Goal: Task Accomplishment & Management: Complete application form

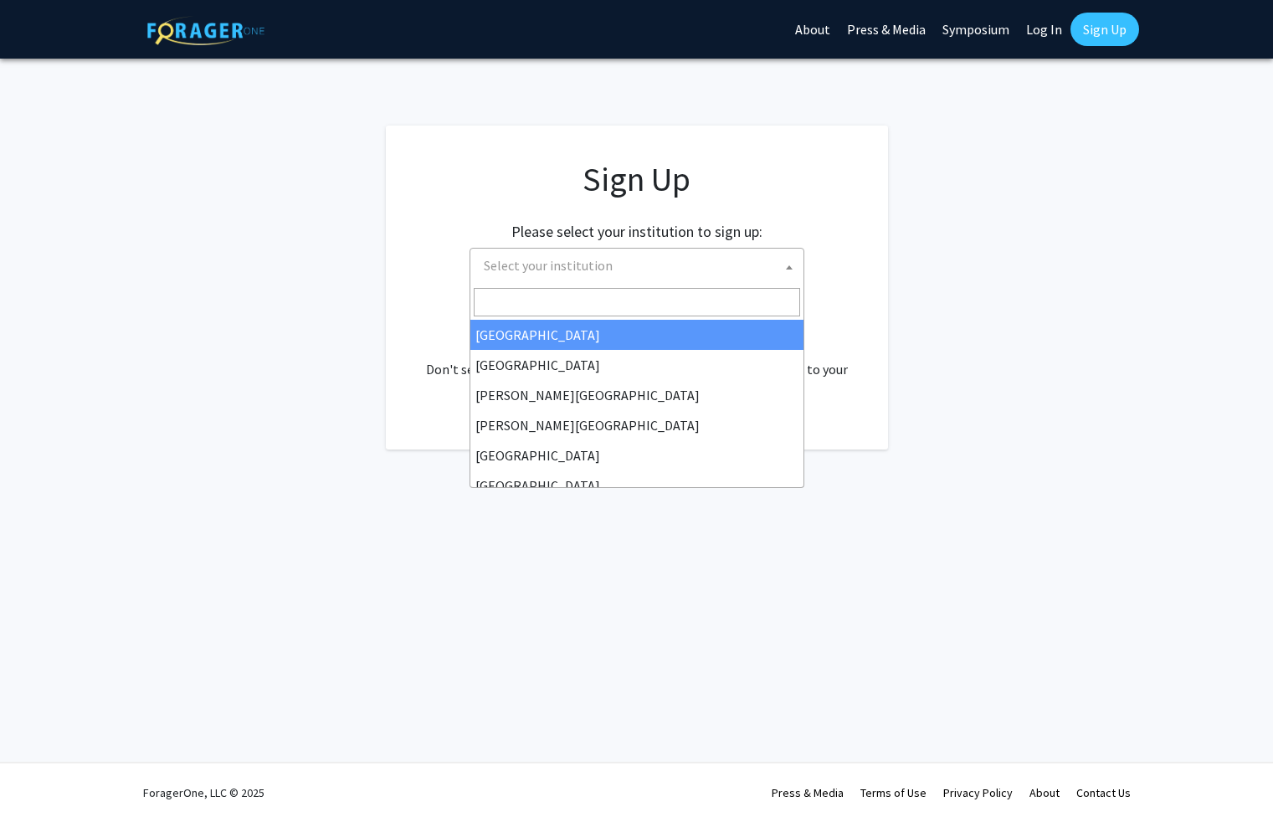
click at [732, 263] on span "Select your institution" at bounding box center [640, 265] width 326 height 34
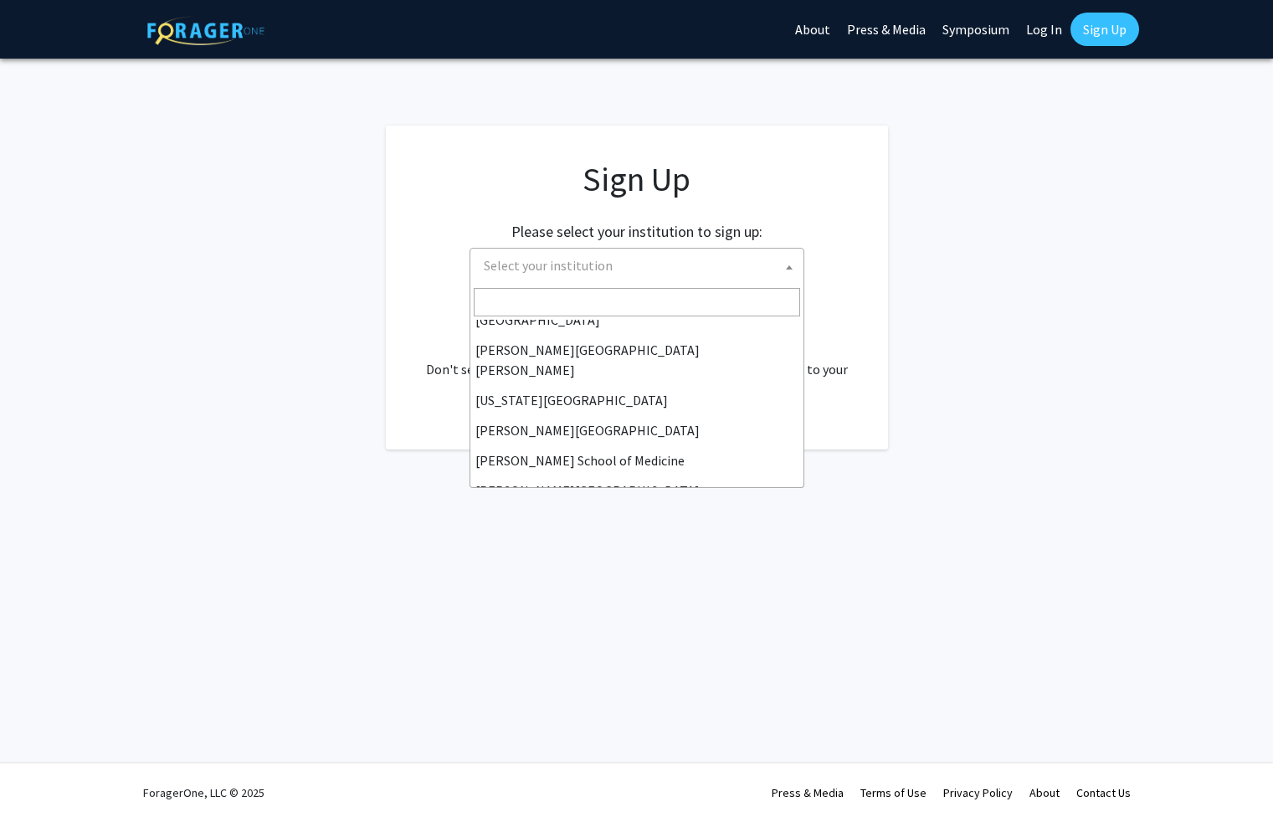
scroll to position [317, 0]
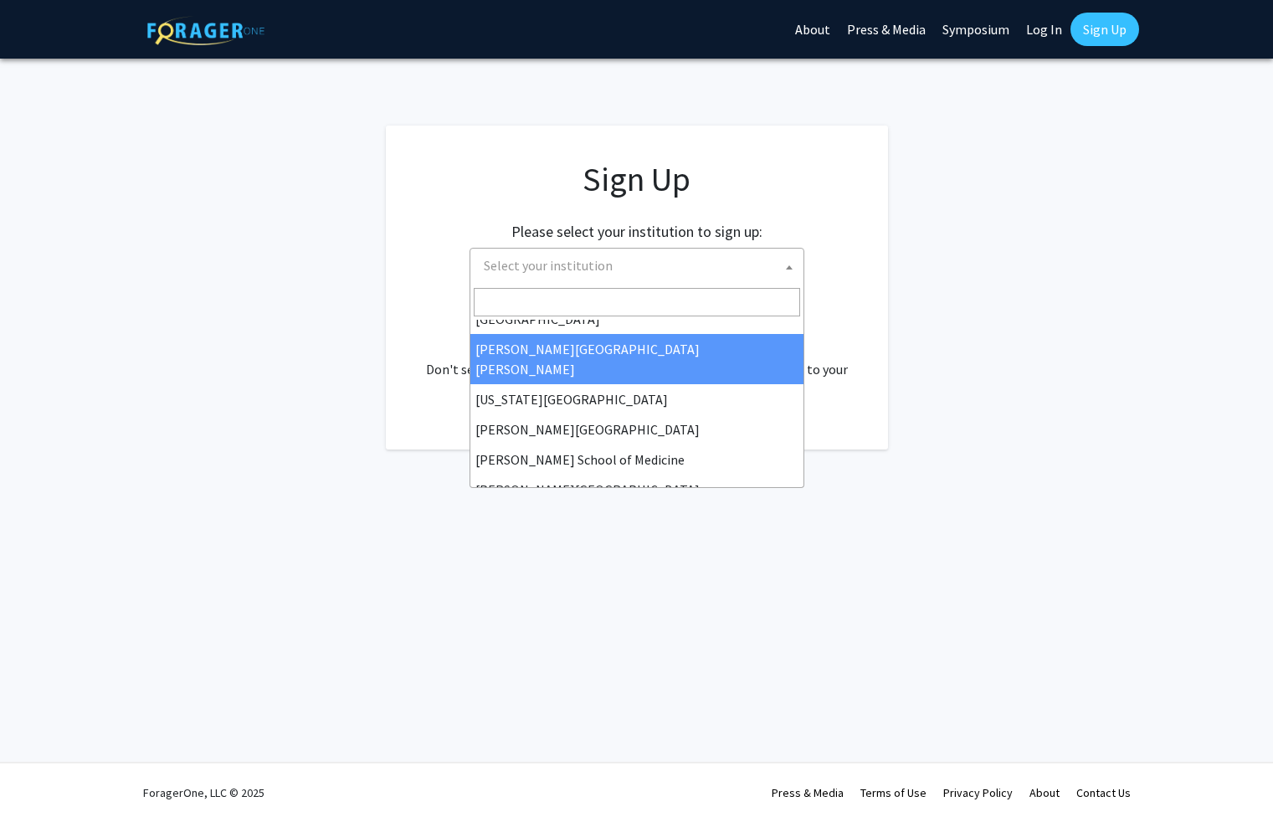
select select "1"
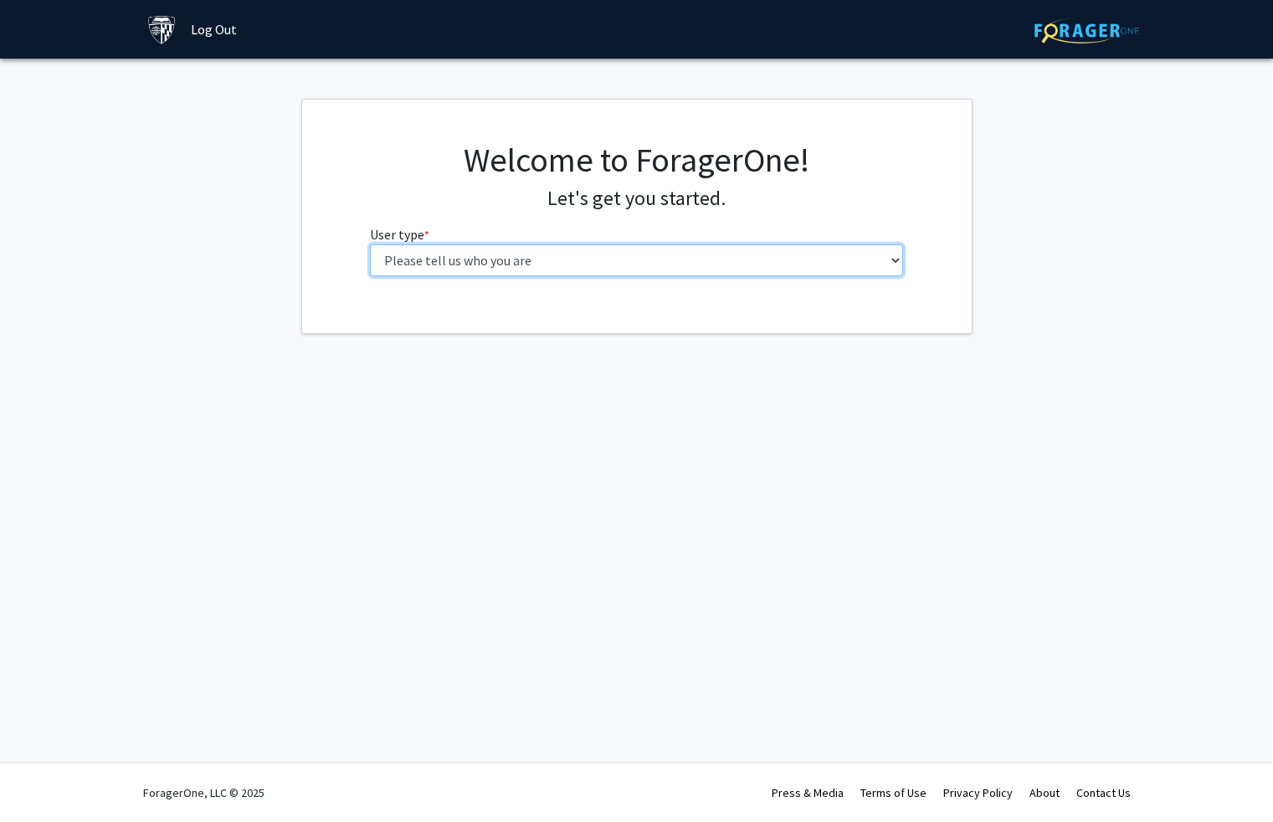
select select "2: masters"
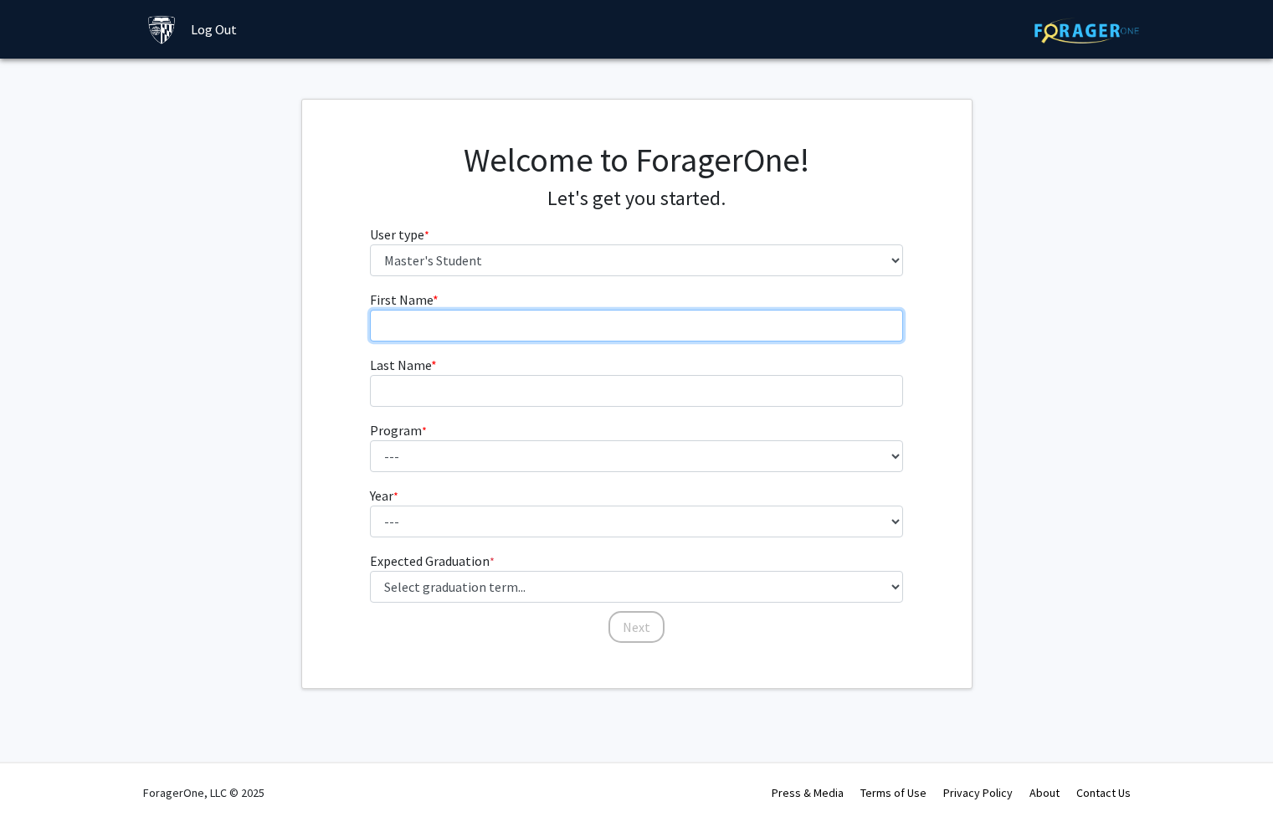
click at [689, 336] on input "First Name * required" at bounding box center [636, 326] width 533 height 32
type input "[PERSON_NAME]"
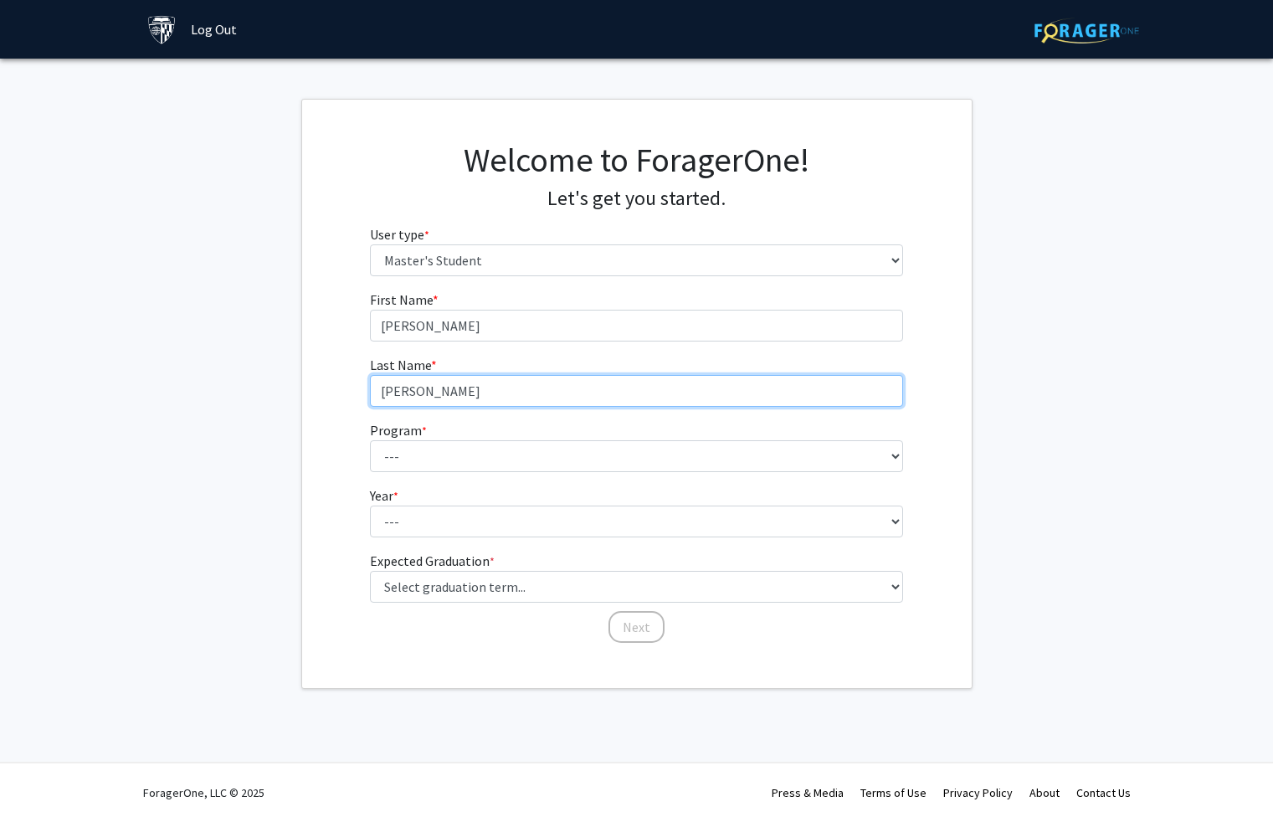
type input "[PERSON_NAME]"
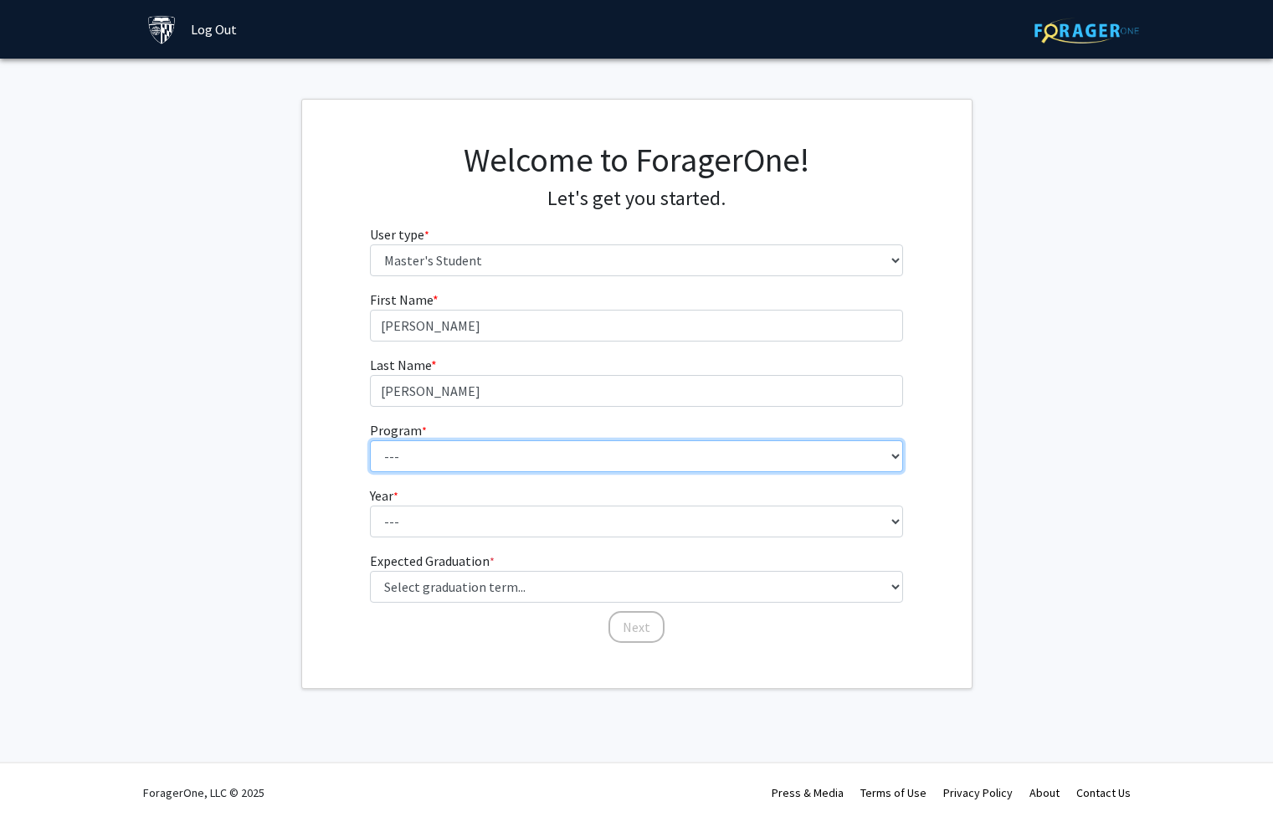
select select "106: 101"
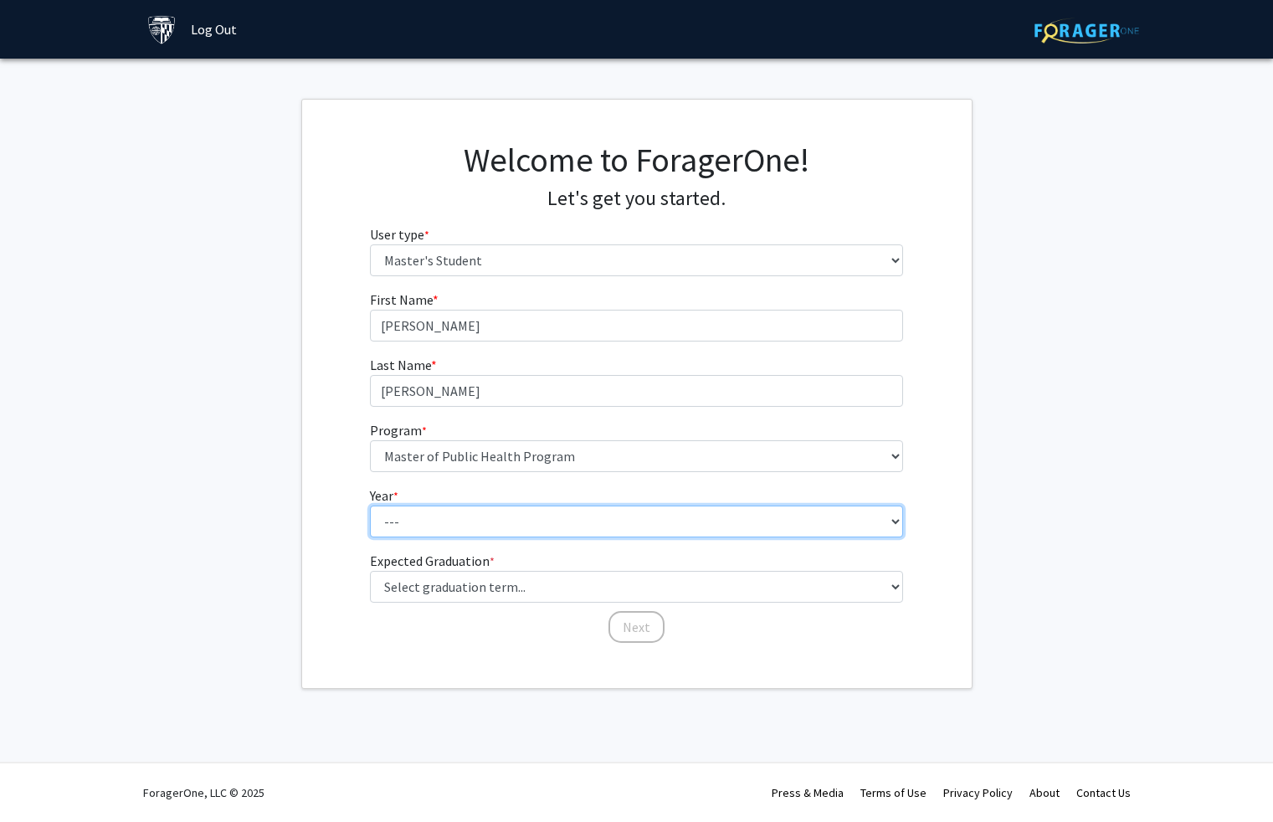
select select "2: second_year"
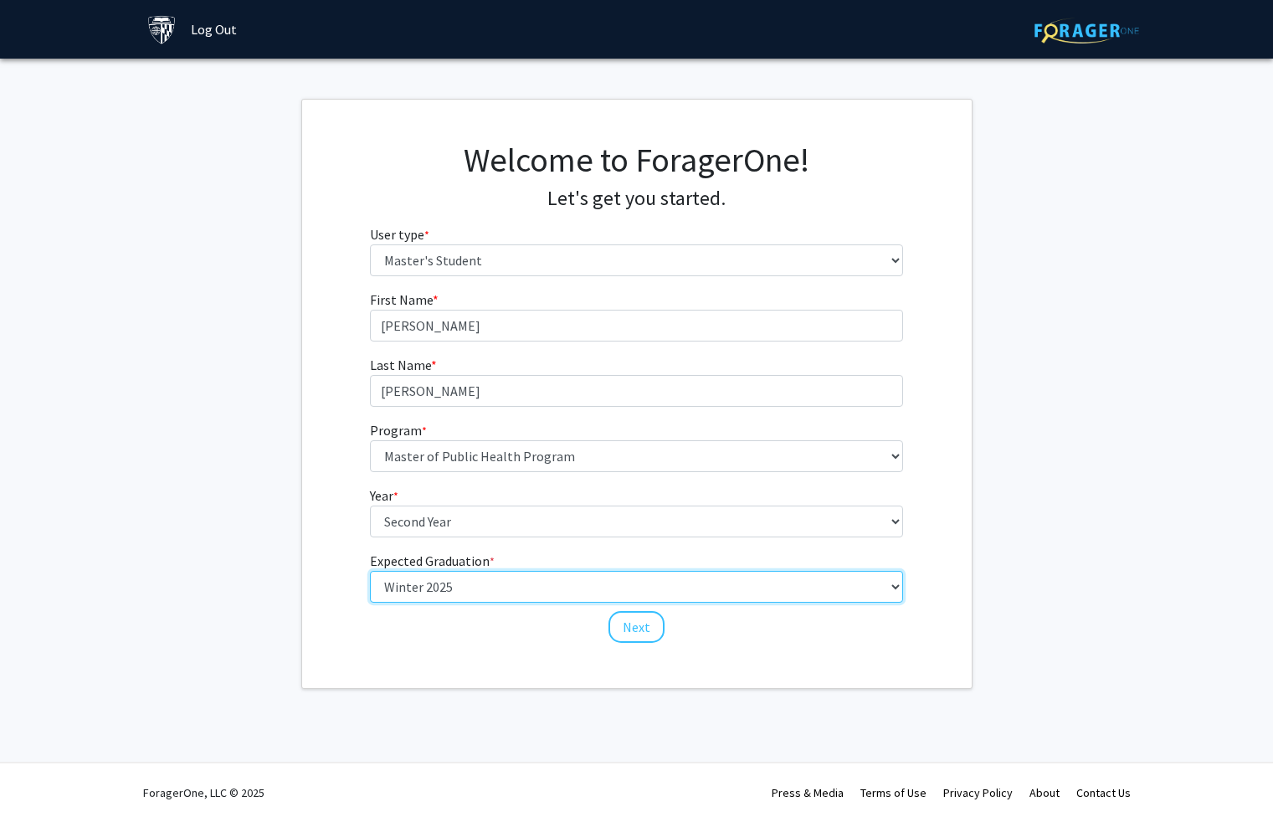
select select "8: winter_2026"
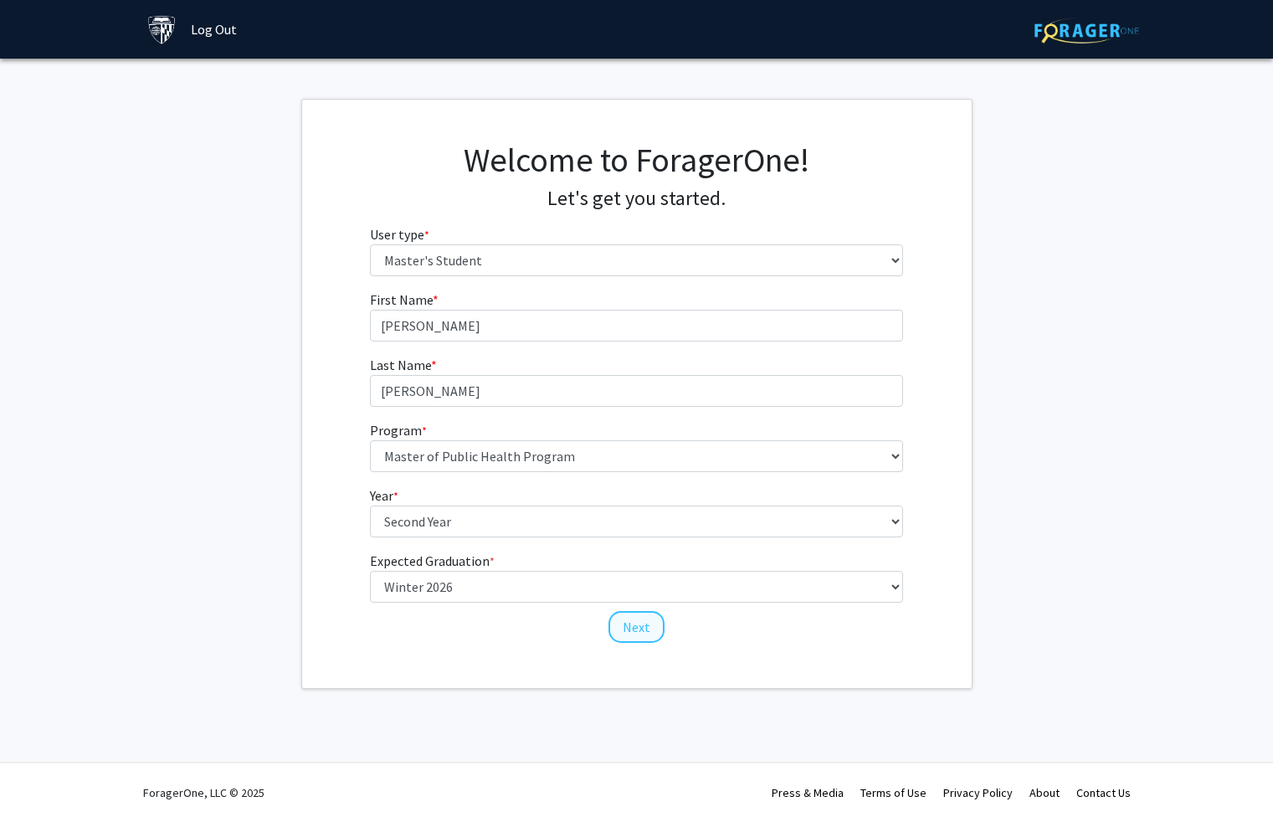
click at [641, 629] on button "Next" at bounding box center [636, 627] width 56 height 32
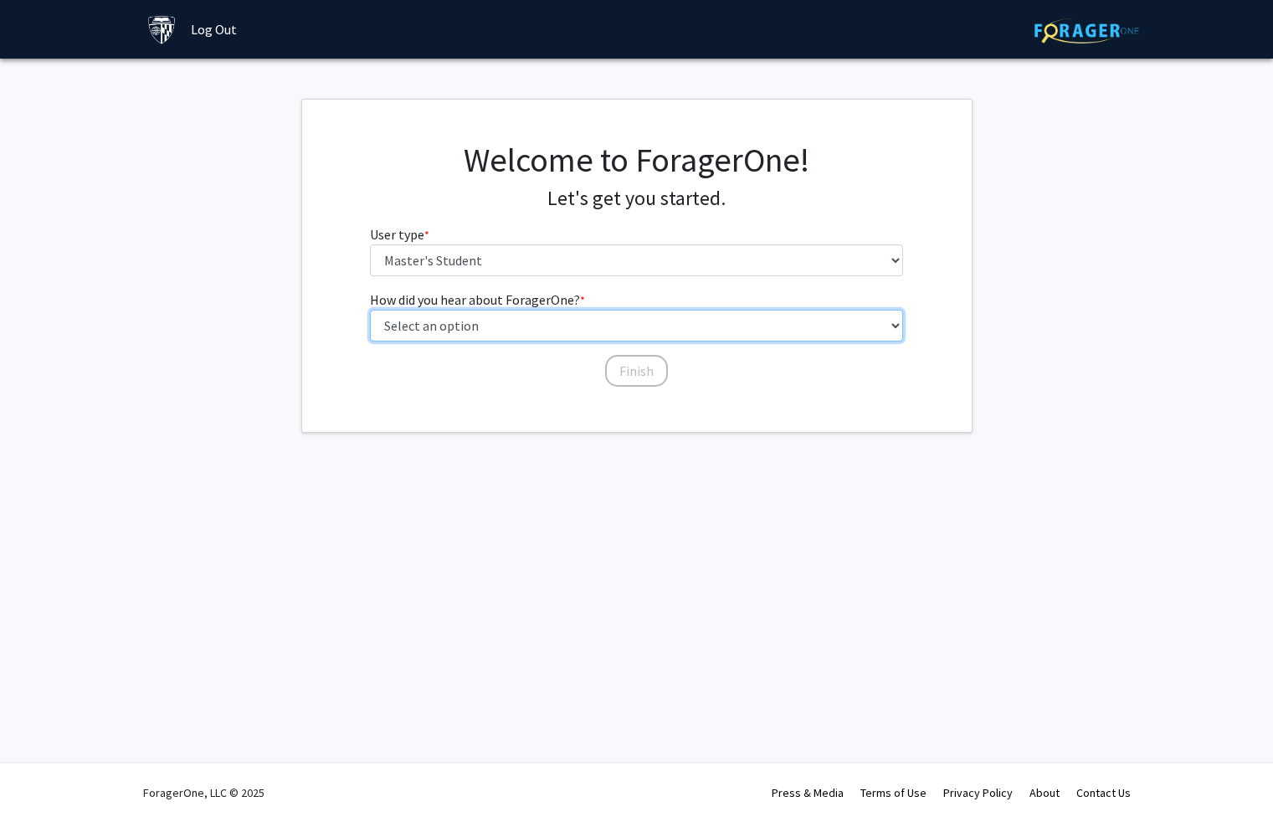
select select "3: university_website"
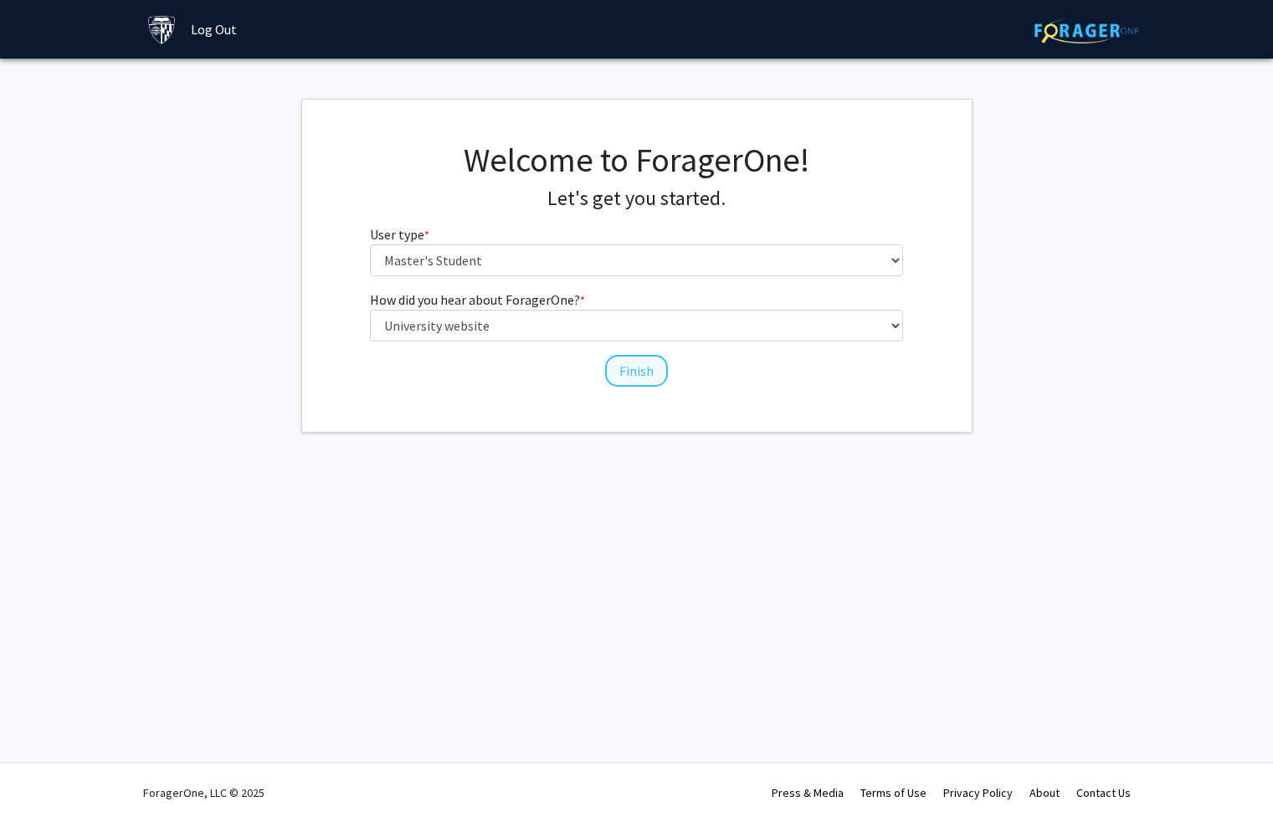
click at [627, 369] on button "Finish" at bounding box center [636, 371] width 63 height 32
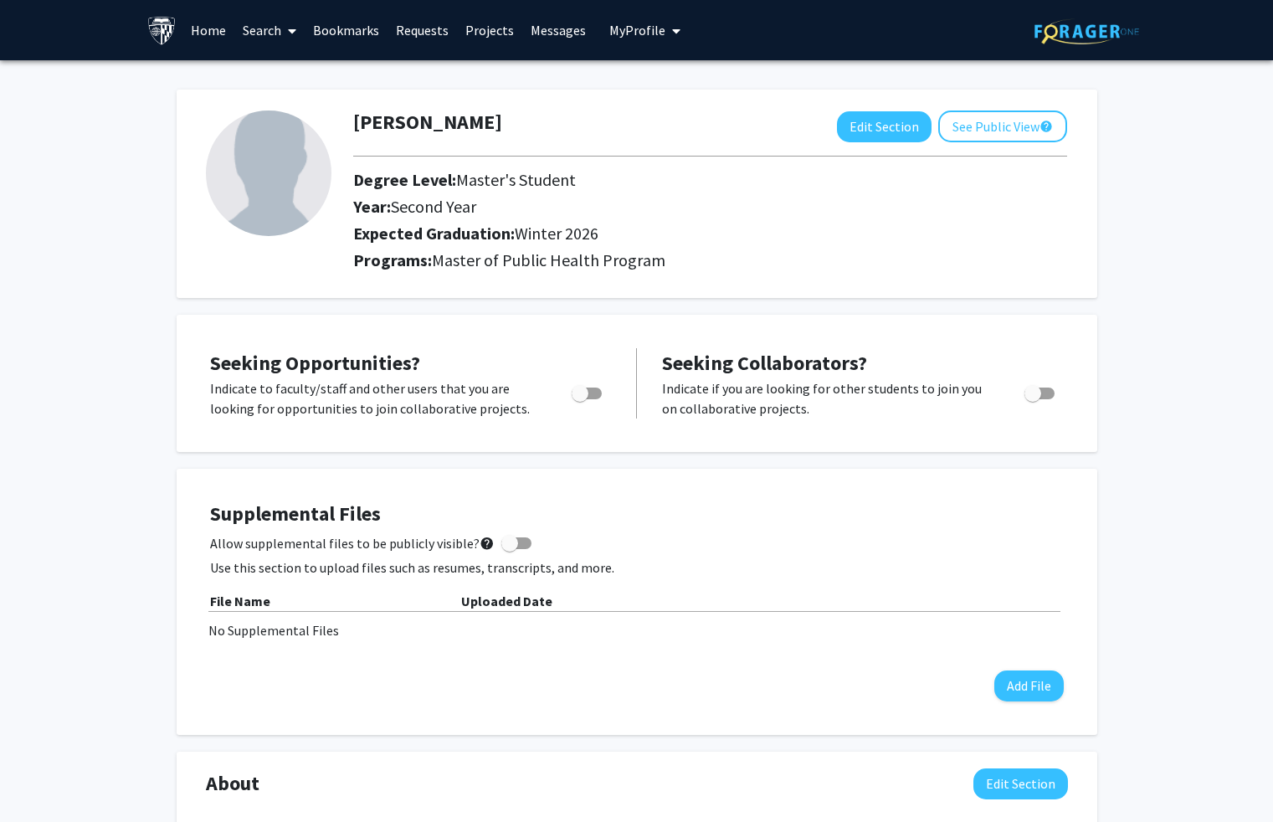
click at [279, 27] on link "Search" at bounding box center [269, 30] width 70 height 59
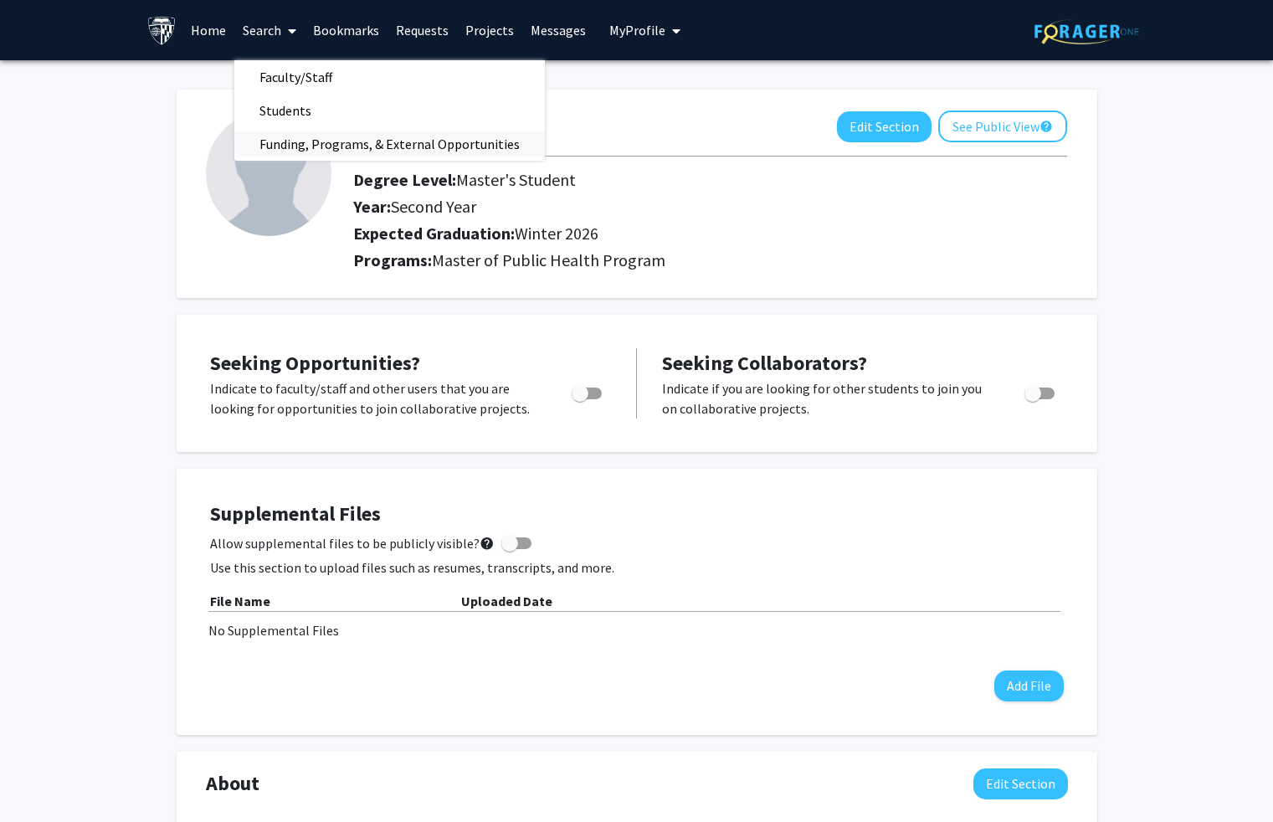
click at [285, 144] on span "Funding, Programs, & External Opportunities" at bounding box center [389, 143] width 310 height 33
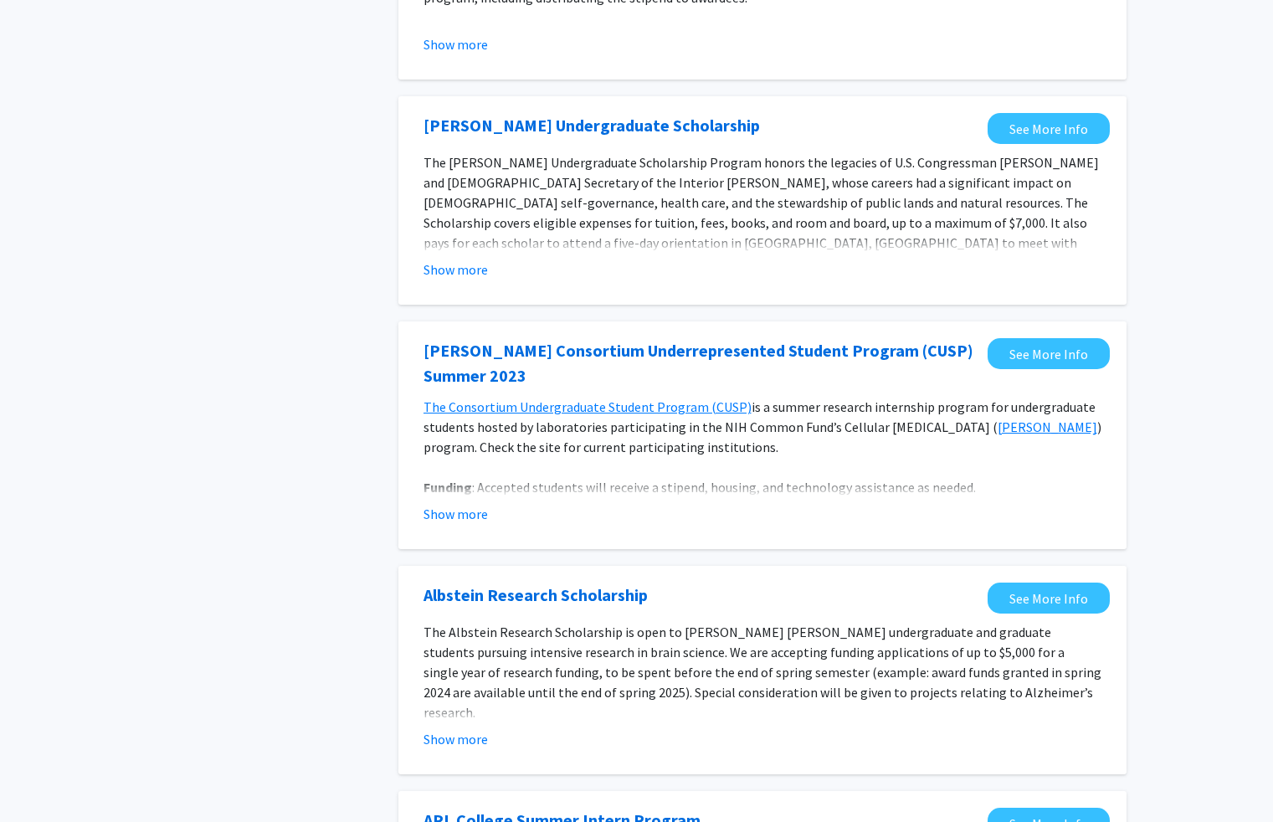
scroll to position [545, 0]
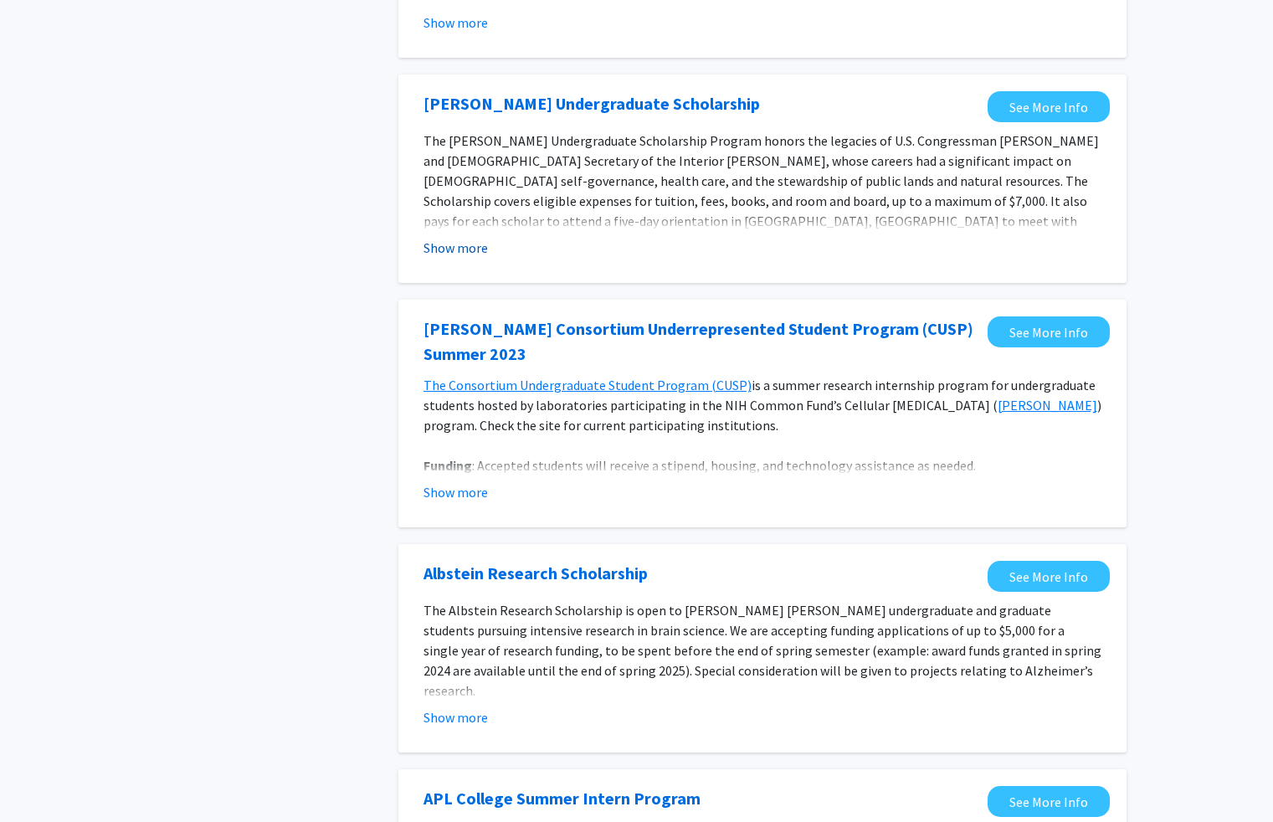
click at [456, 254] on button "Show more" at bounding box center [455, 248] width 64 height 20
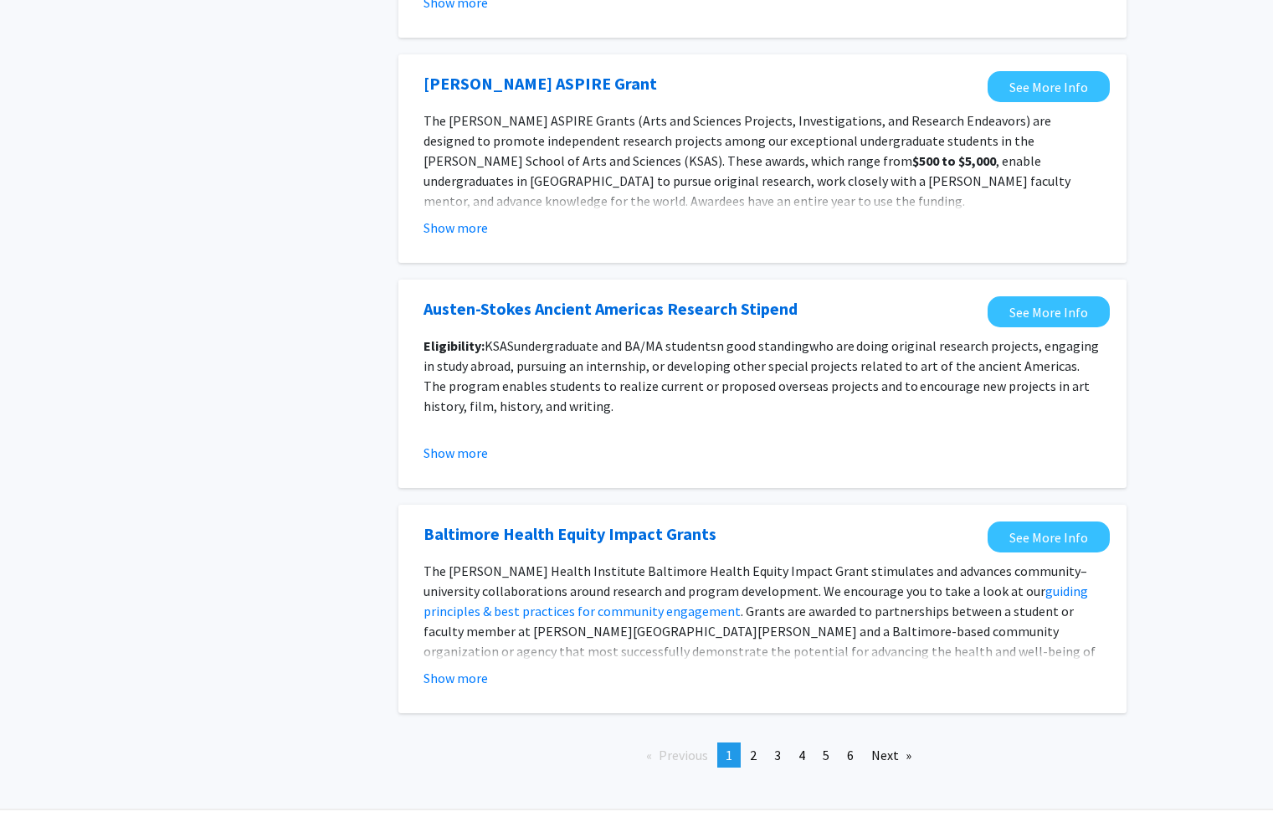
scroll to position [1765, 0]
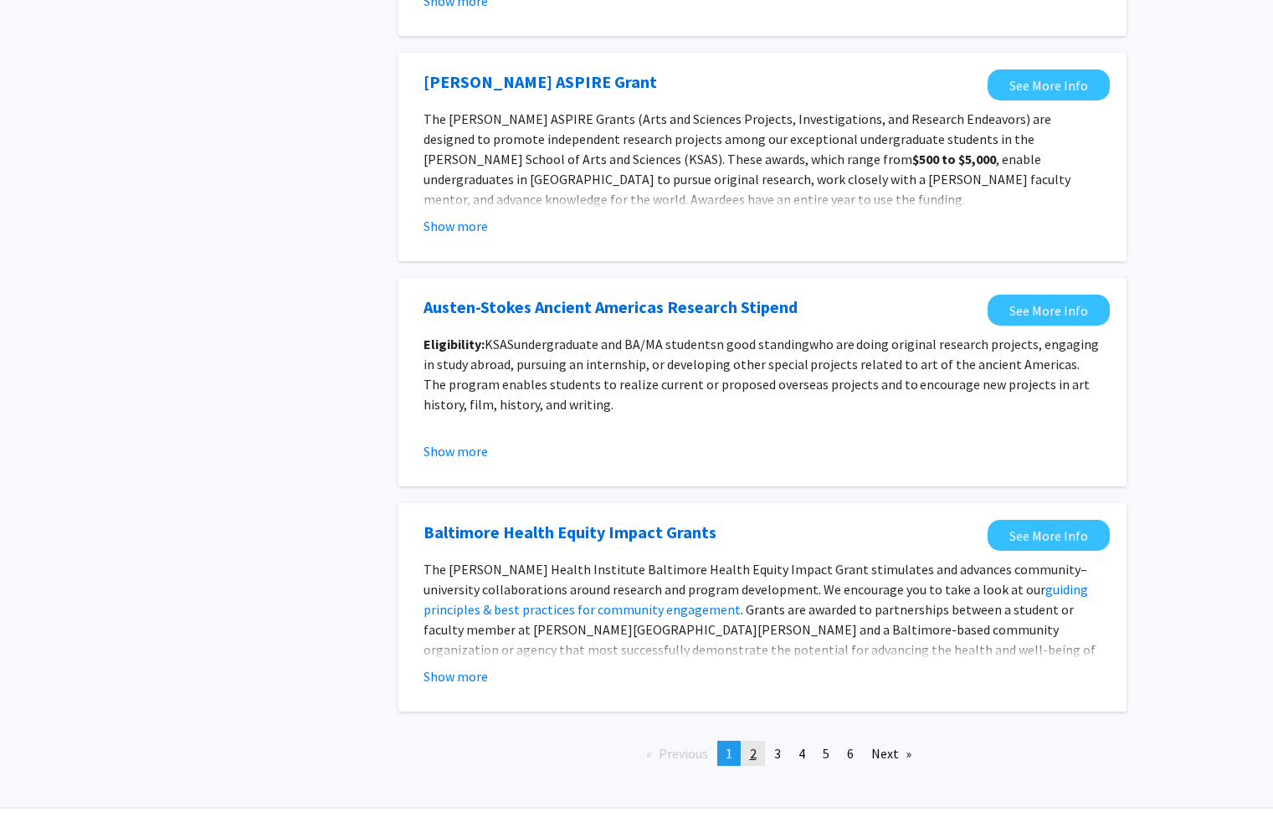
click at [760, 742] on link "page 2" at bounding box center [752, 752] width 23 height 25
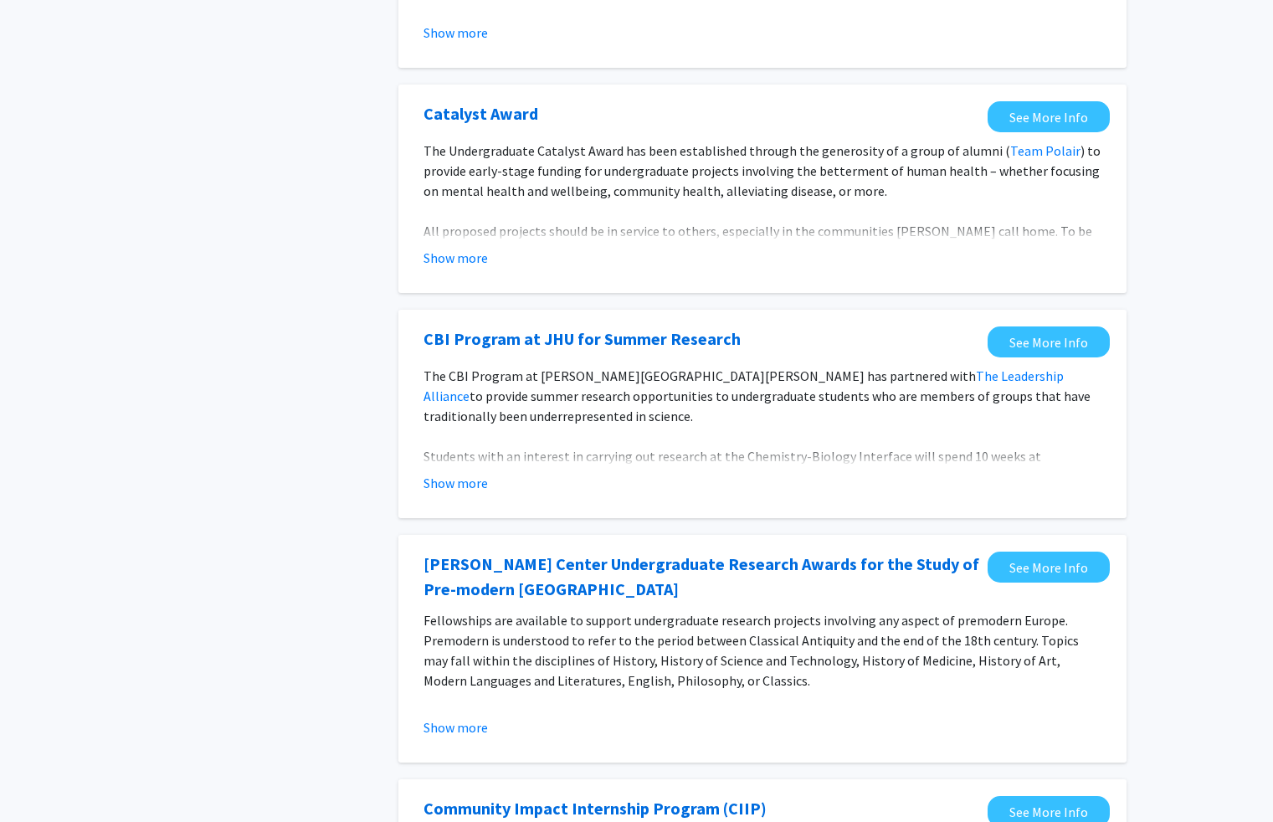
scroll to position [761, 0]
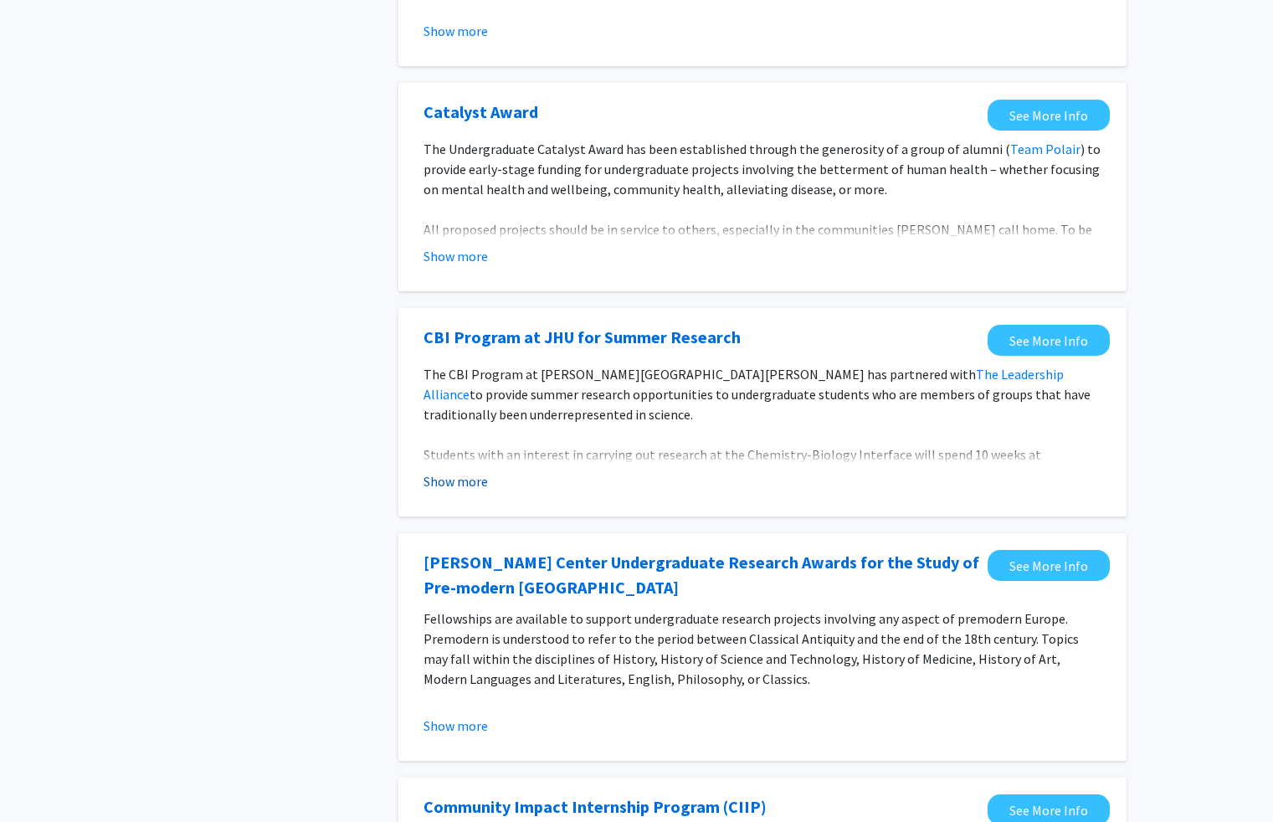
click at [482, 476] on button "Show more" at bounding box center [455, 481] width 64 height 20
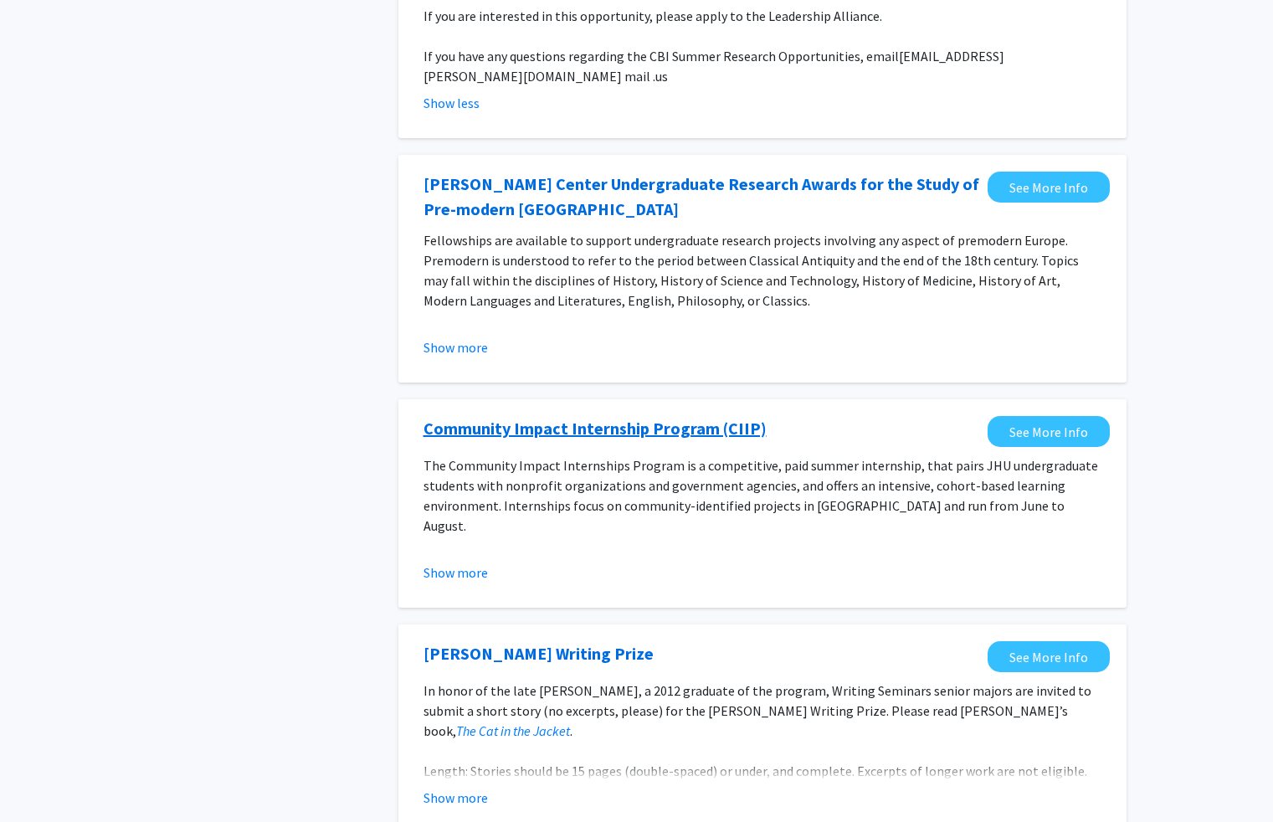
scroll to position [1311, 0]
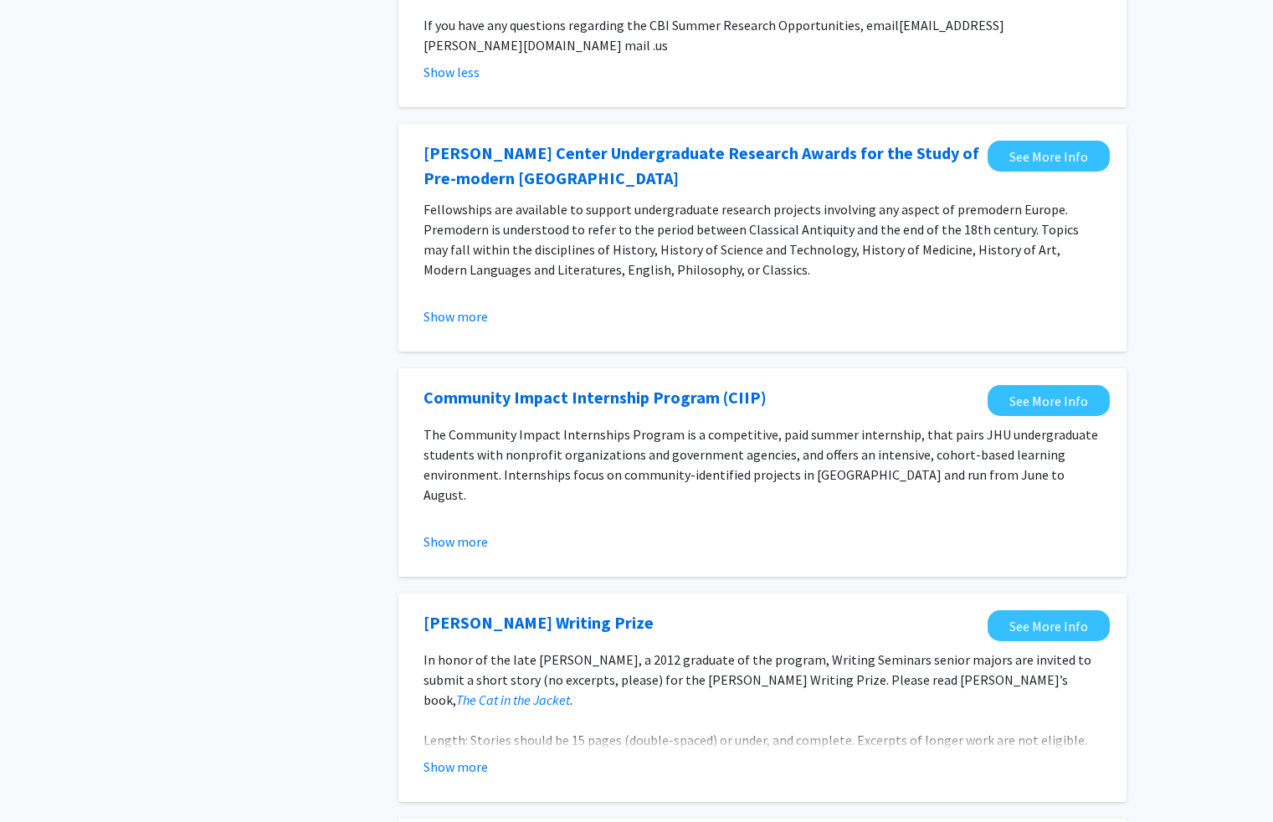
click at [489, 531] on div "Show more" at bounding box center [762, 541] width 678 height 20
click at [478, 531] on button "Show more" at bounding box center [455, 541] width 64 height 20
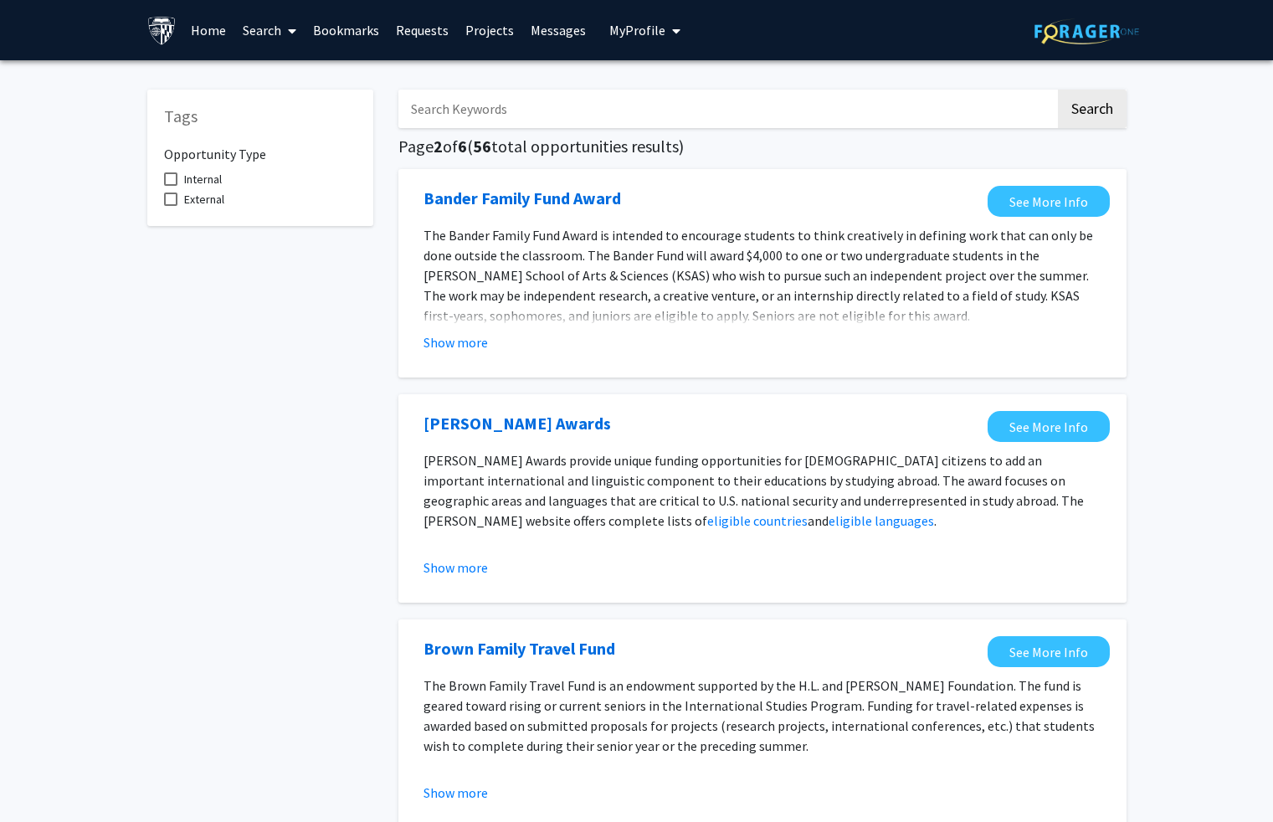
scroll to position [0, 0]
click at [524, 120] on input "Search Keywords" at bounding box center [726, 109] width 657 height 38
click at [1090, 111] on button "Search" at bounding box center [1092, 109] width 69 height 38
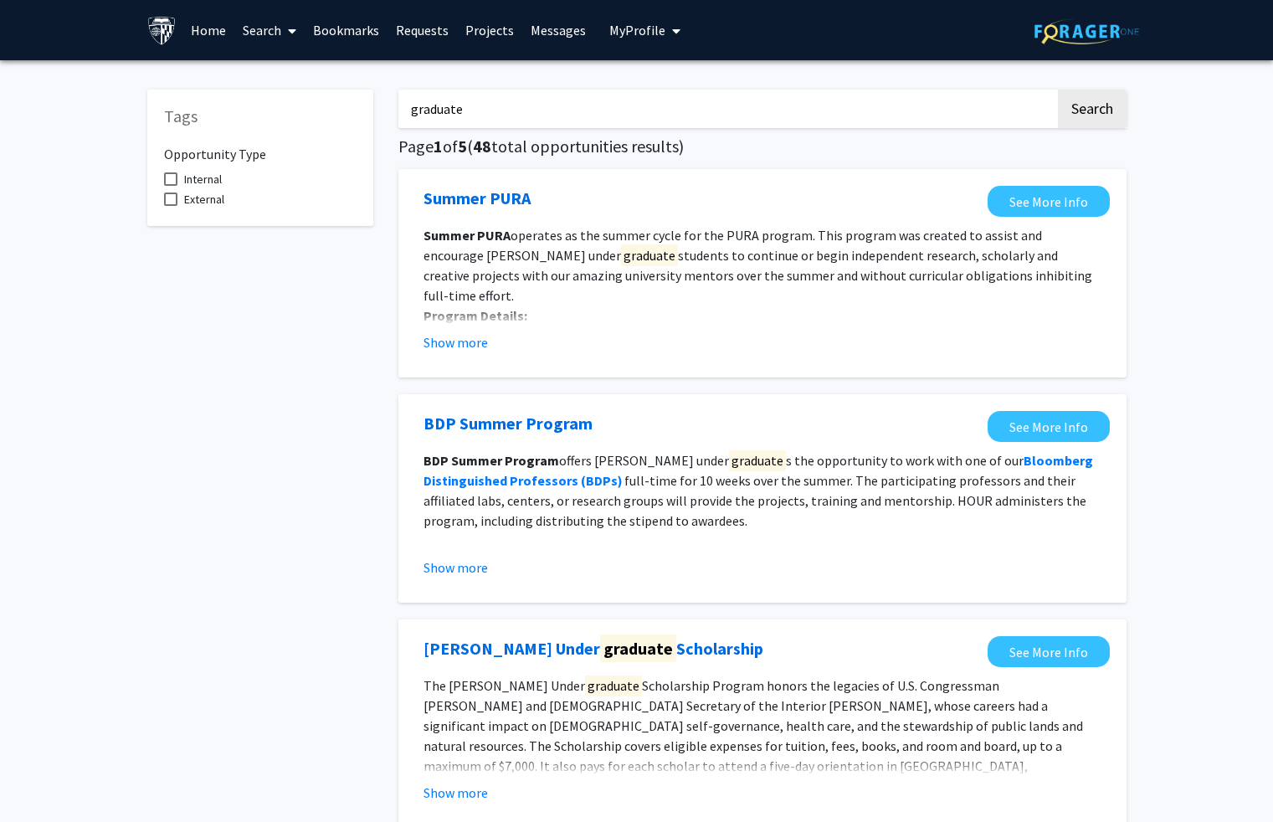
click at [413, 107] on input "graduate" at bounding box center [726, 109] width 657 height 38
click at [530, 113] on input ""graduate" at bounding box center [726, 109] width 657 height 38
type input ""graduate""
click at [1090, 111] on button "Search" at bounding box center [1092, 109] width 69 height 38
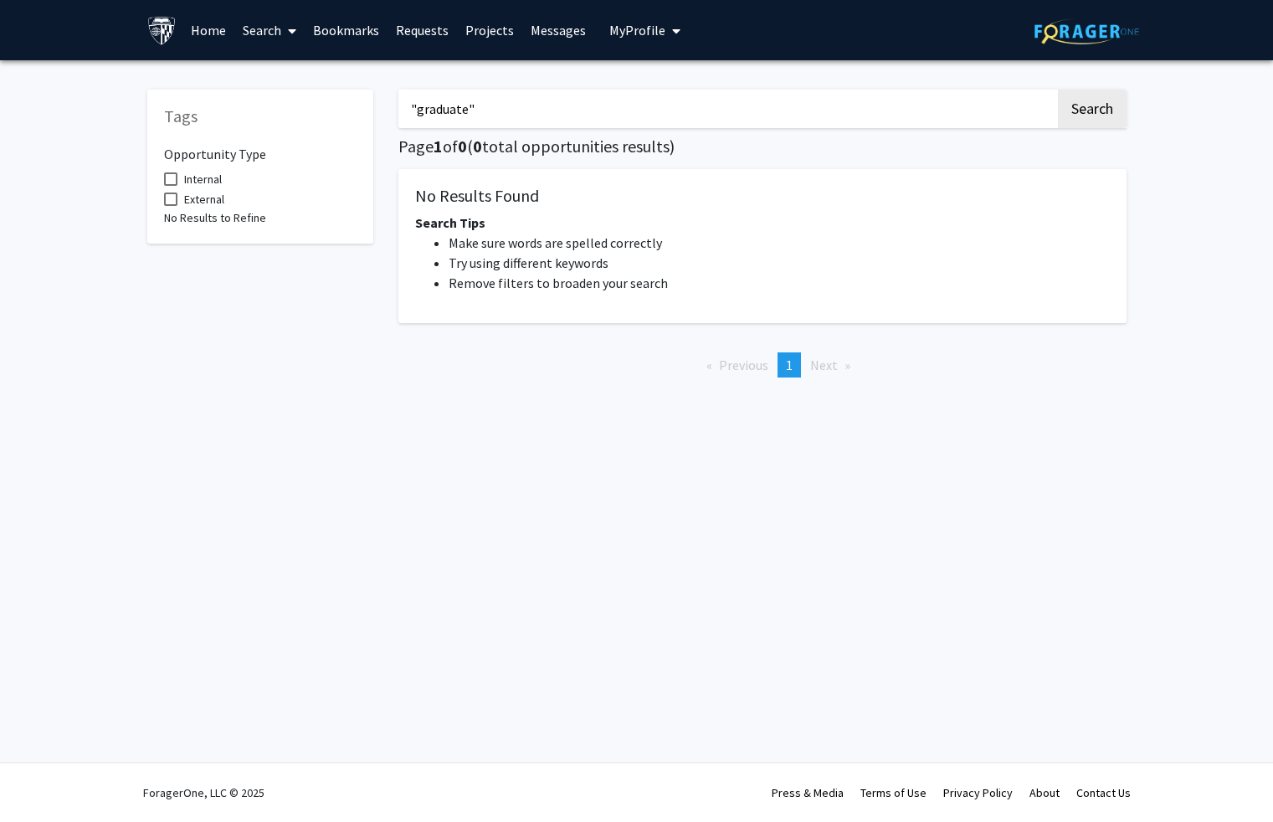
click at [482, 28] on link "Projects" at bounding box center [489, 30] width 65 height 59
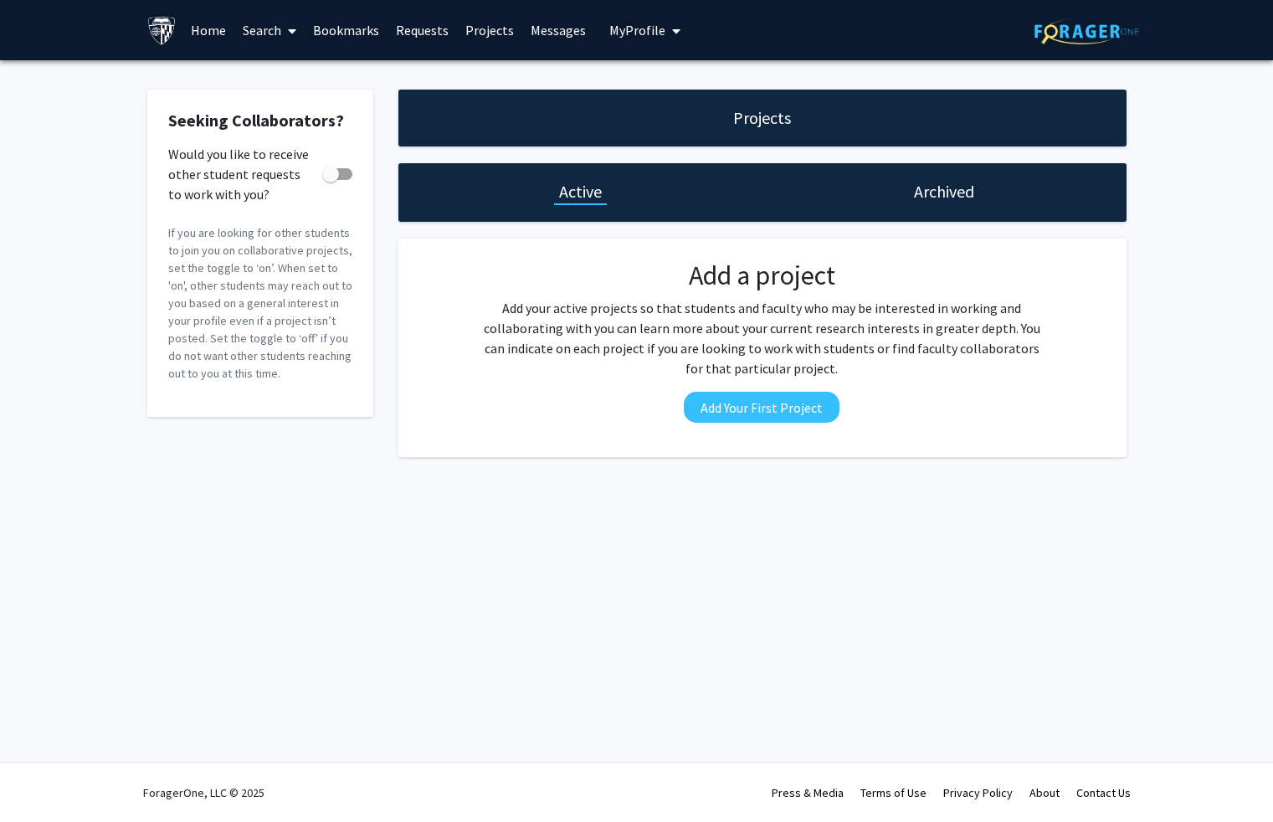
click at [417, 30] on link "Requests" at bounding box center [421, 30] width 69 height 59
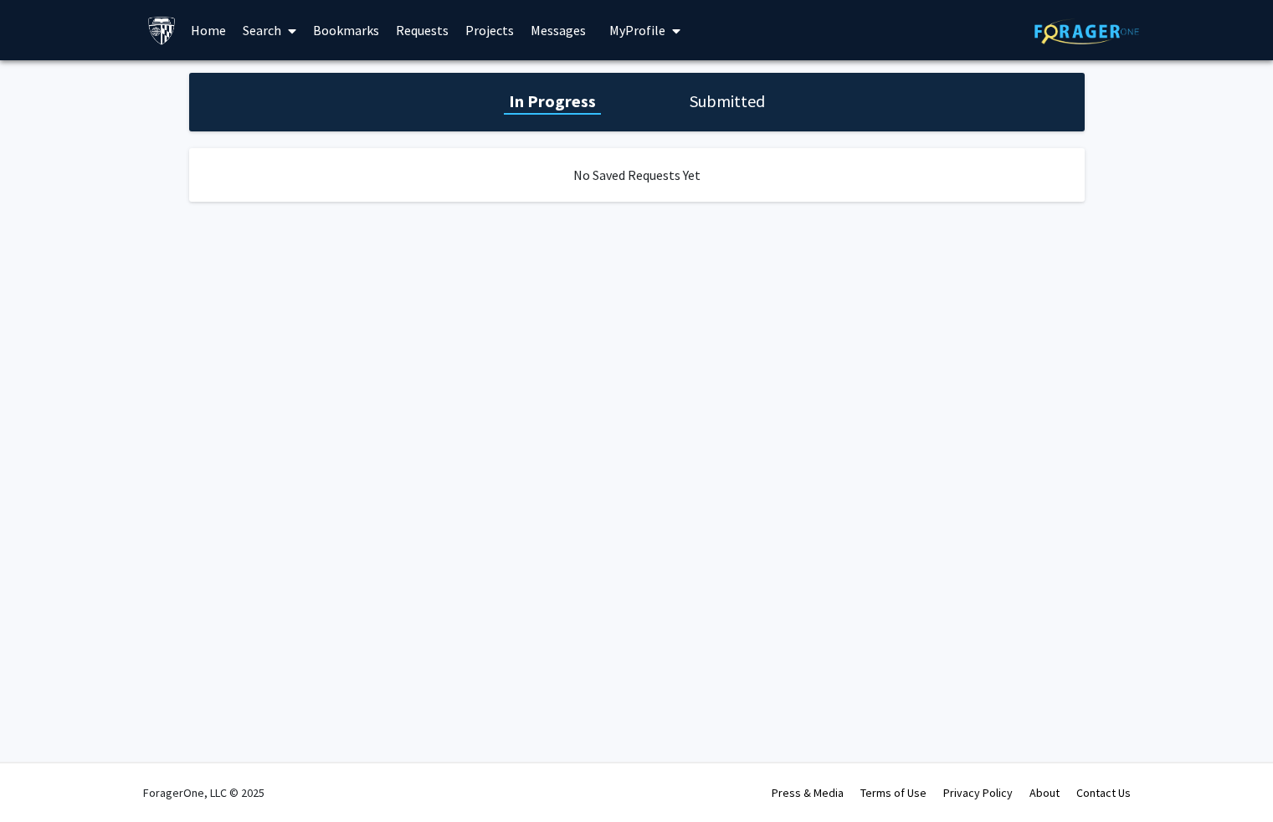
click at [360, 31] on link "Bookmarks" at bounding box center [346, 30] width 83 height 59
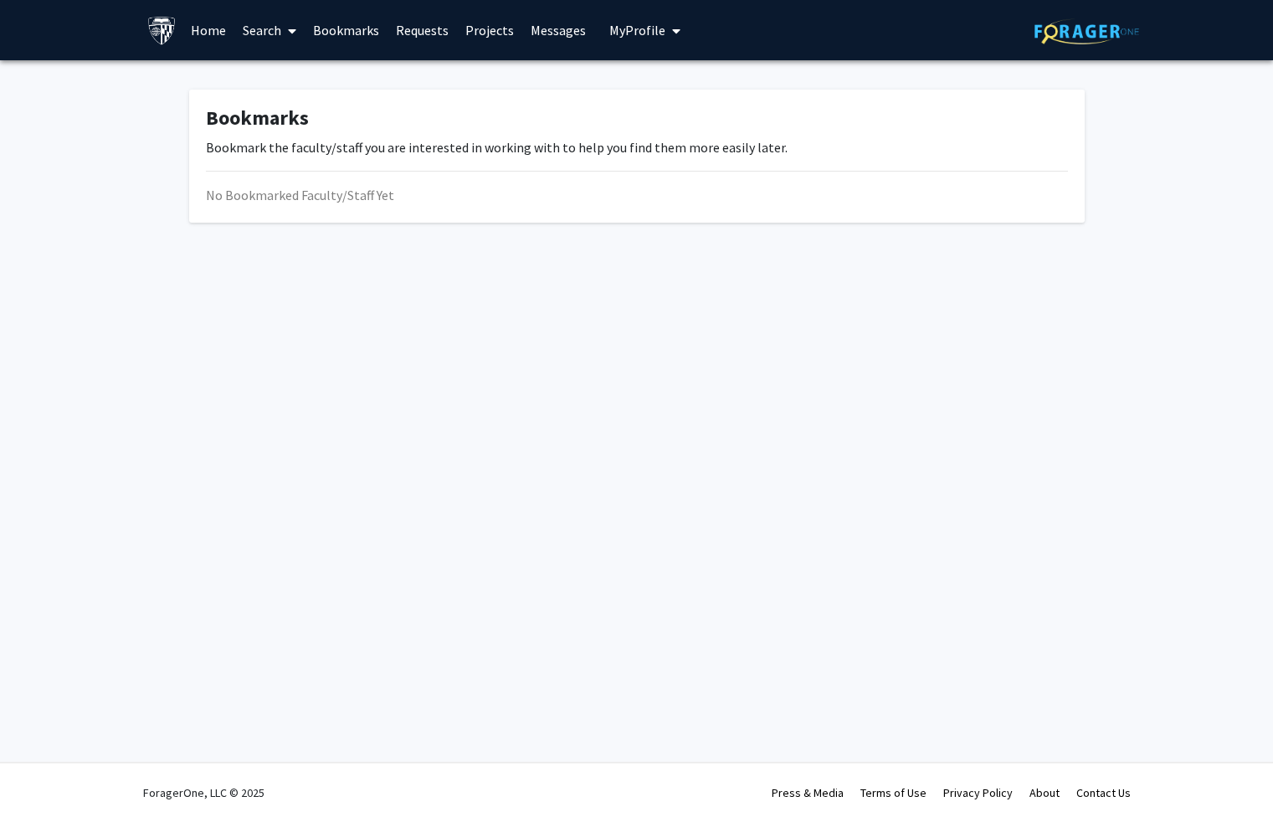
click at [272, 36] on link "Search" at bounding box center [269, 30] width 70 height 59
click at [305, 110] on span "Students" at bounding box center [285, 110] width 102 height 33
